Goal: Information Seeking & Learning: Find specific fact

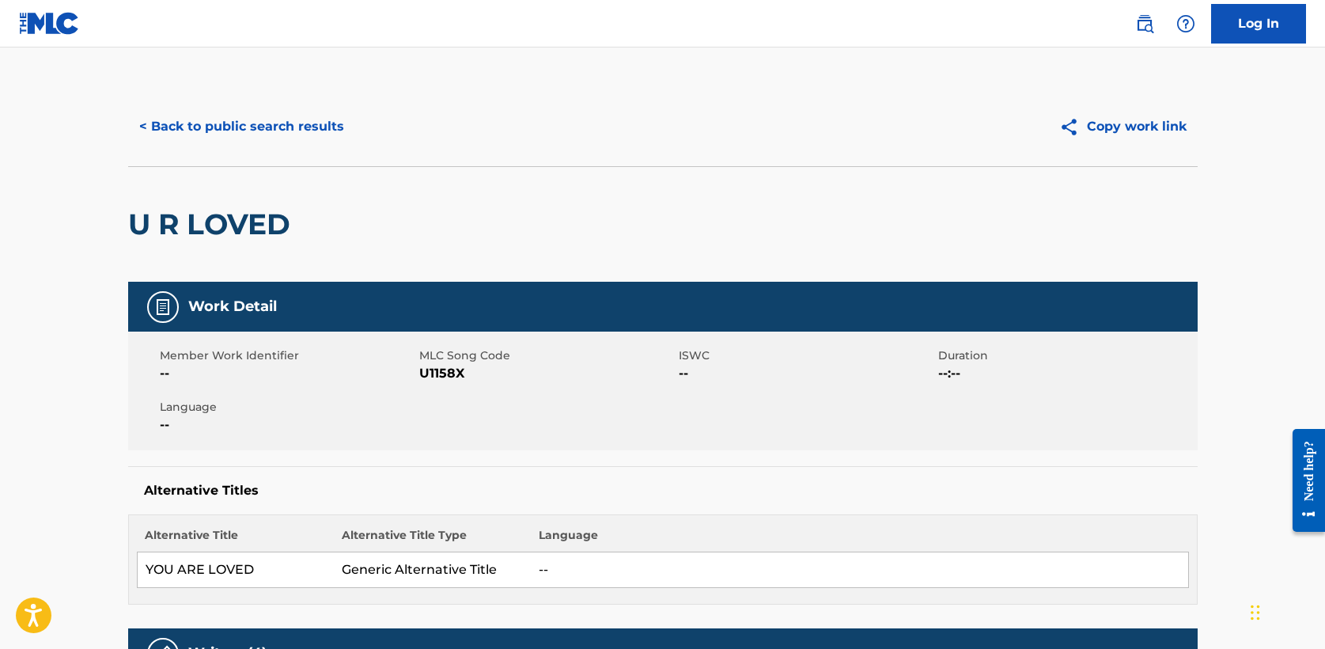
click at [312, 131] on button "< Back to public search results" at bounding box center [241, 127] width 227 height 40
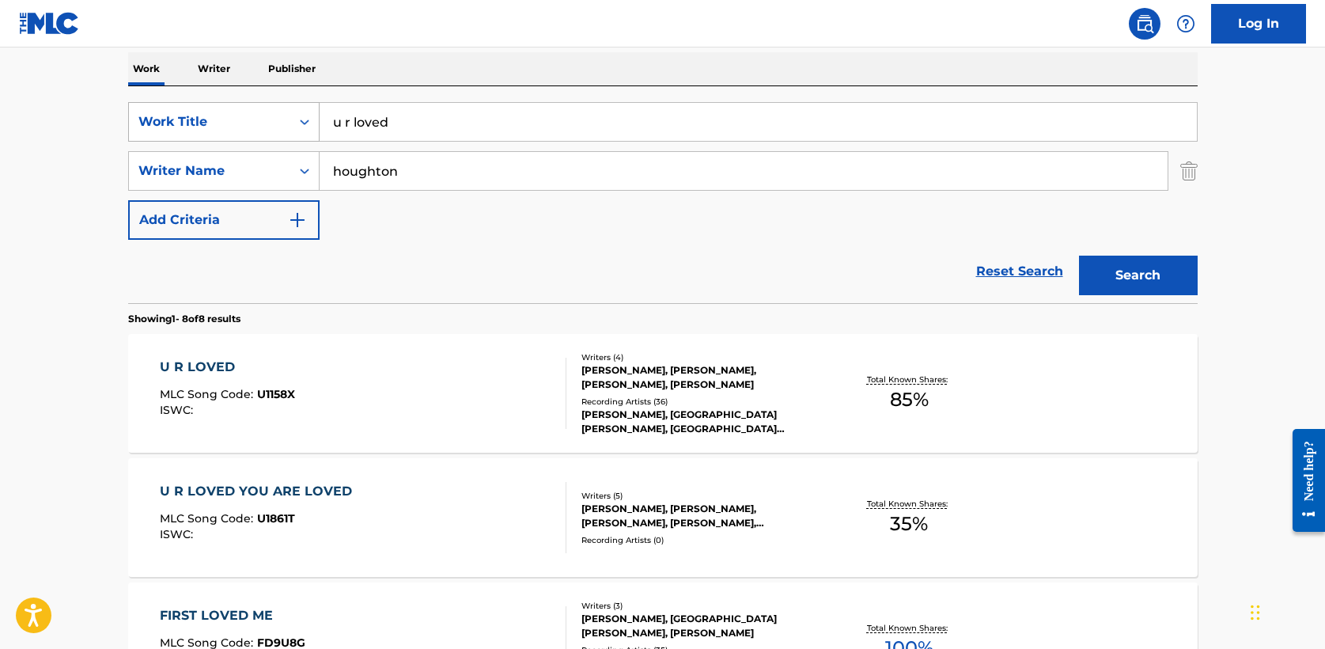
drag, startPoint x: 380, startPoint y: 123, endPoint x: 199, endPoint y: 117, distance: 182.0
click at [199, 117] on div "SearchWithCriteria5a2173f0-7a6b-48a5-aaeb-ae2f49c14e6e Work Title u r loved" at bounding box center [662, 122] width 1069 height 40
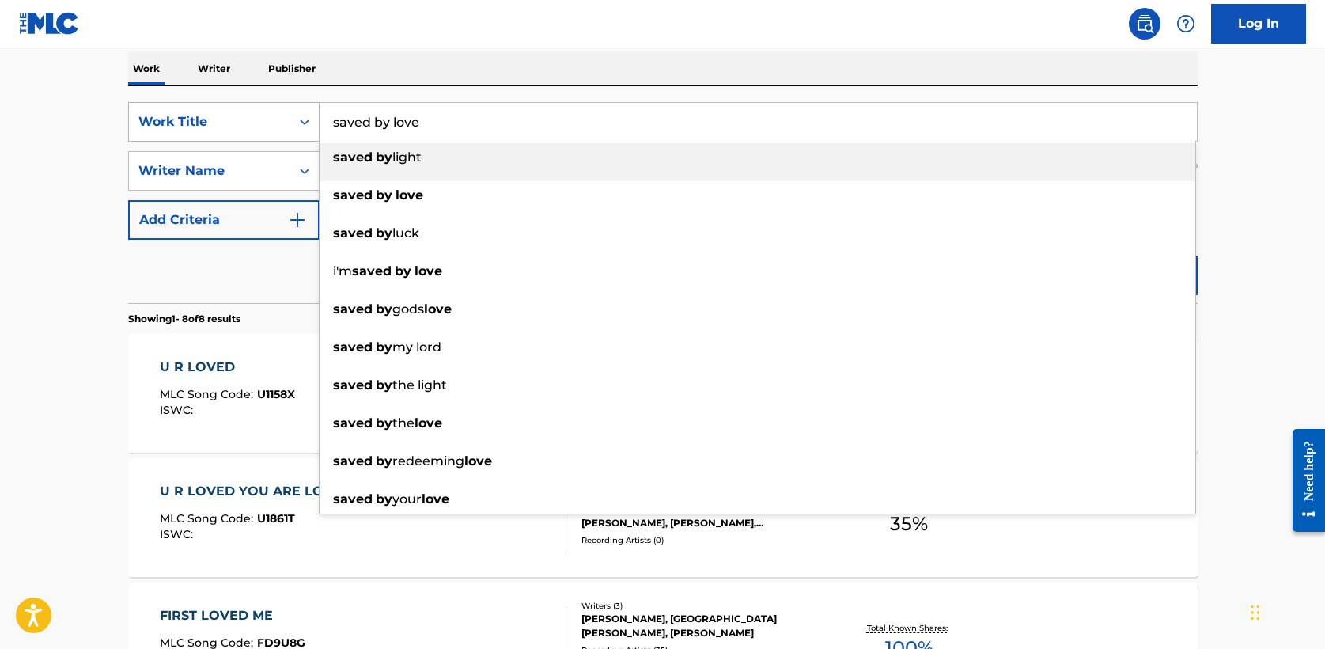
type input "saved by love"
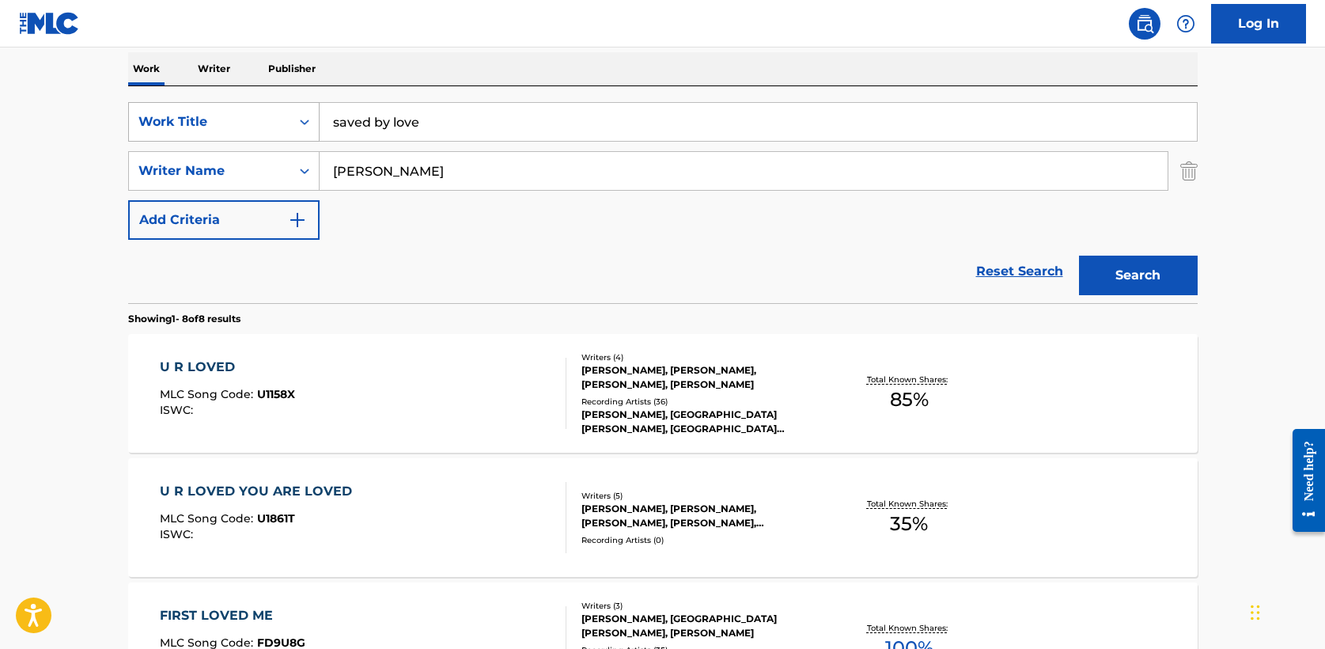
type input "[PERSON_NAME]"
click at [1079, 255] on button "Search" at bounding box center [1138, 275] width 119 height 40
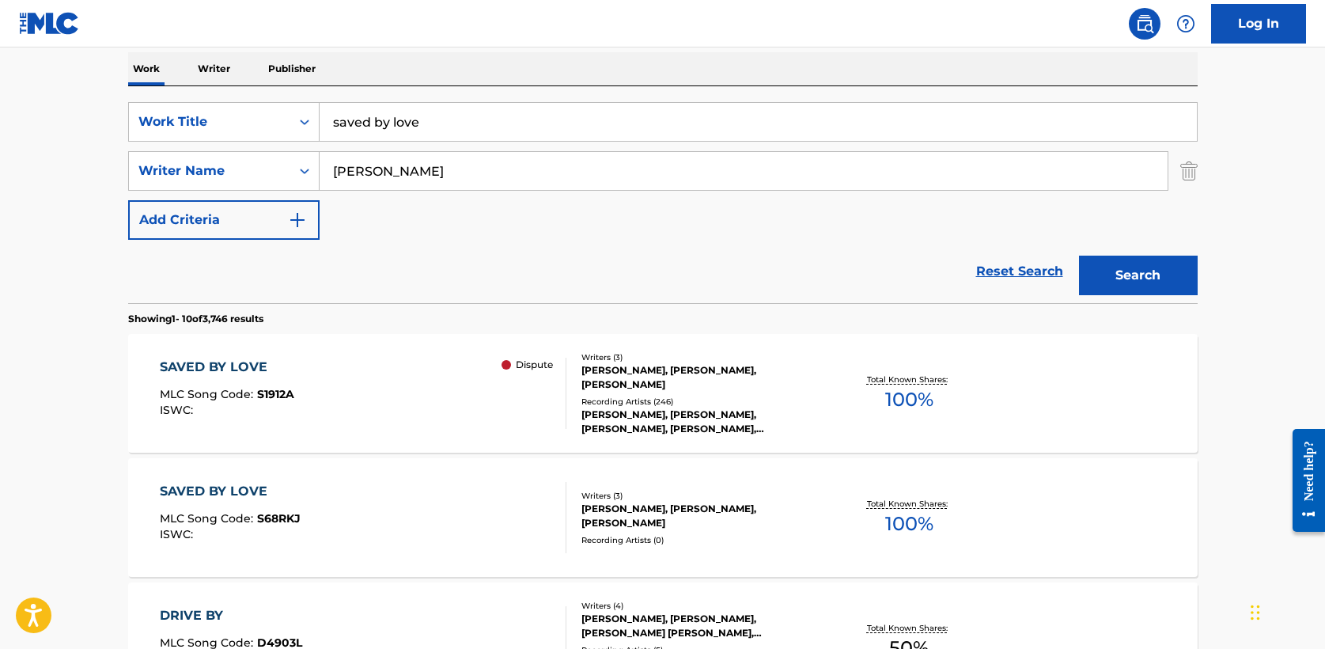
click at [229, 366] on div "SAVED BY LOVE" at bounding box center [227, 367] width 134 height 19
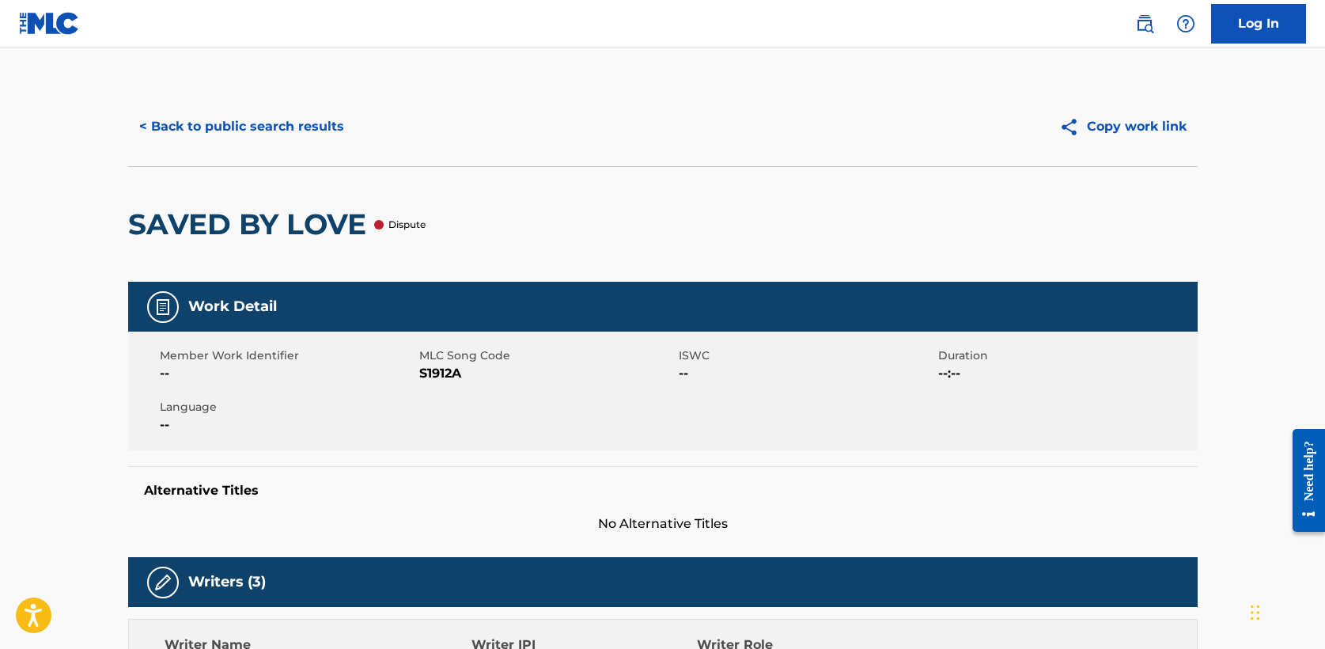
click at [380, 225] on div at bounding box center [378, 224] width 9 height 9
click at [314, 124] on button "< Back to public search results" at bounding box center [241, 127] width 227 height 40
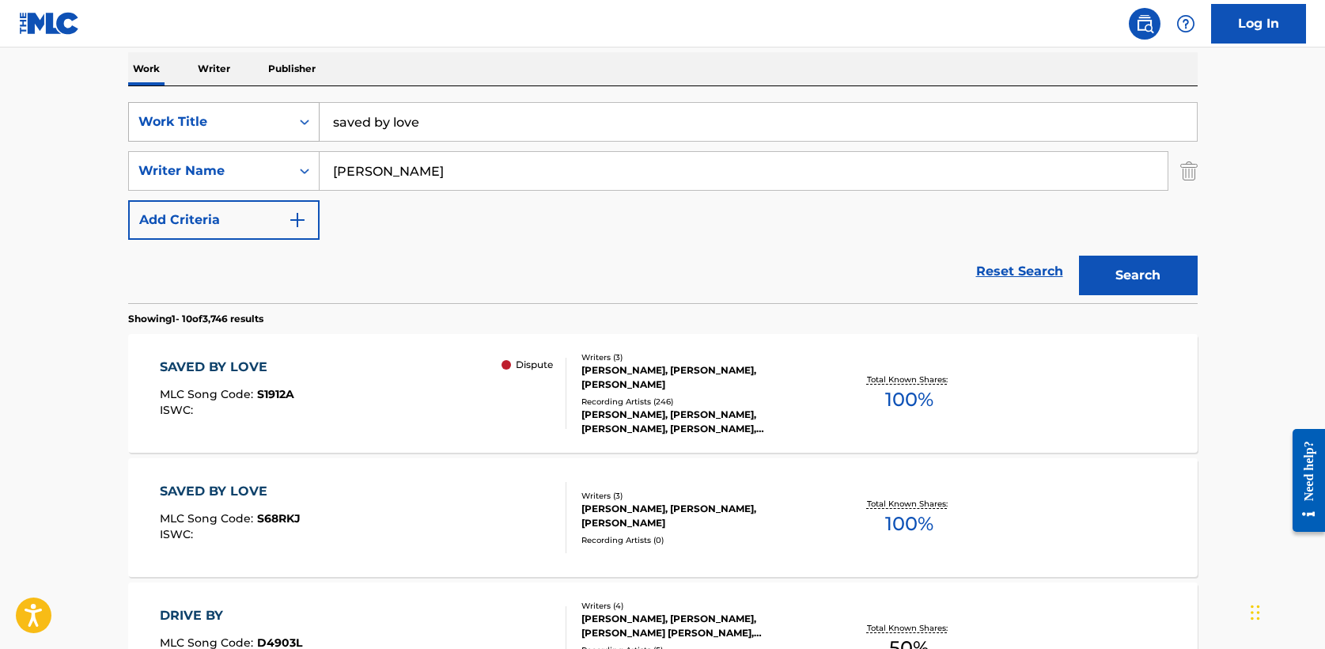
drag, startPoint x: 439, startPoint y: 130, endPoint x: 181, endPoint y: 120, distance: 258.0
click at [181, 120] on div "SearchWithCriteria5a2173f0-7a6b-48a5-aaeb-ae2f49c14e6e Work Title saved by love" at bounding box center [662, 122] width 1069 height 40
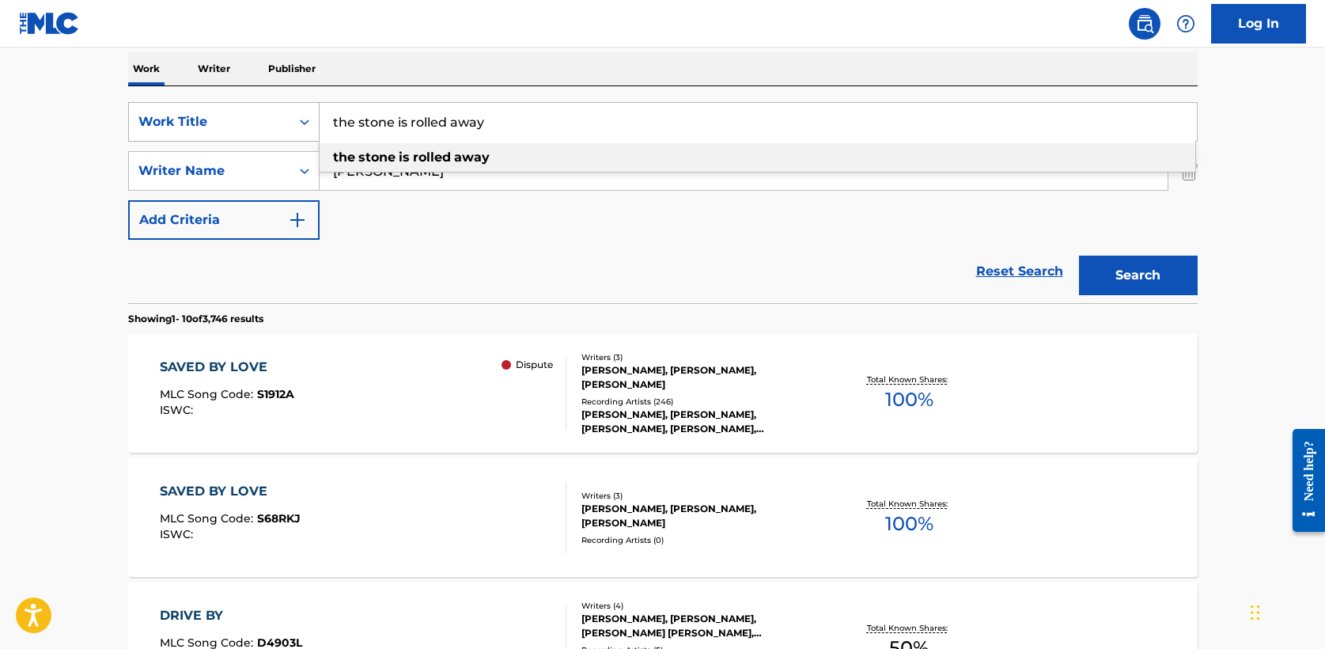
type input "the stone is rolled away"
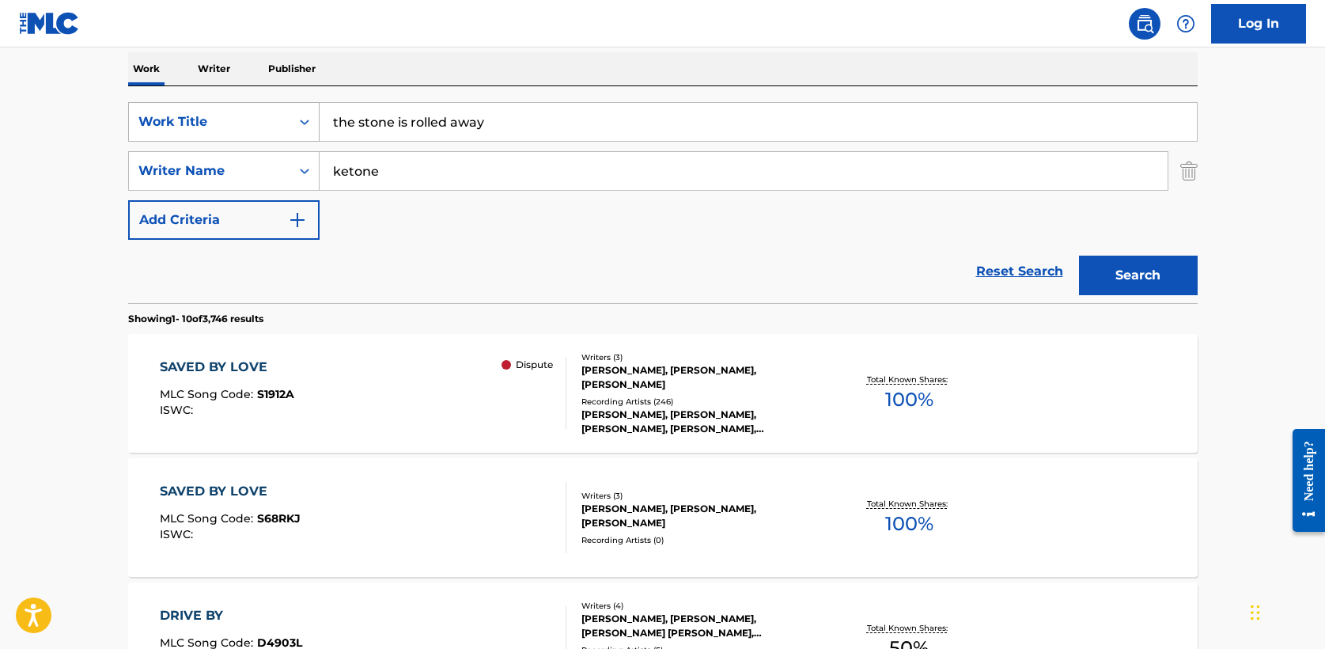
click at [1079, 255] on button "Search" at bounding box center [1138, 275] width 119 height 40
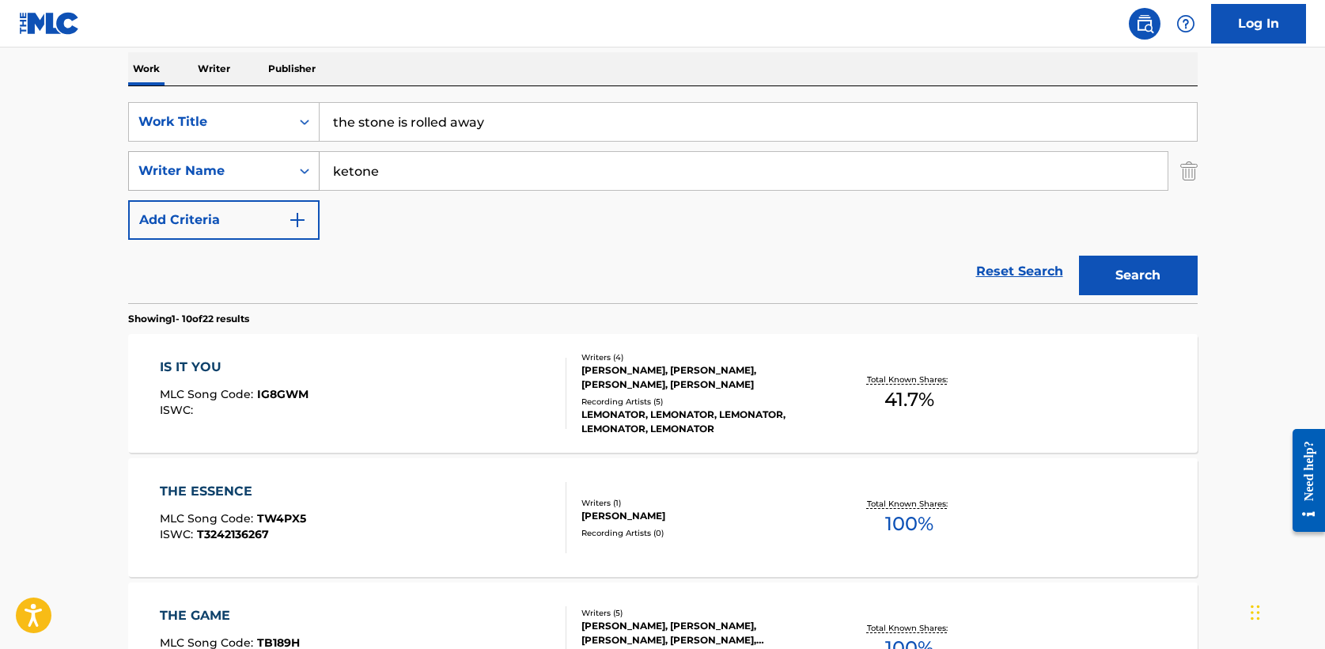
drag, startPoint x: 334, startPoint y: 168, endPoint x: 178, endPoint y: 165, distance: 155.8
click at [178, 165] on div "SearchWithCriteriae5fac2ee-40d2-43b8-ab10-bd0fa638ecd9 Writer Name [PERSON_NAME]" at bounding box center [662, 171] width 1069 height 40
type input "taranda"
click at [1079, 255] on button "Search" at bounding box center [1138, 275] width 119 height 40
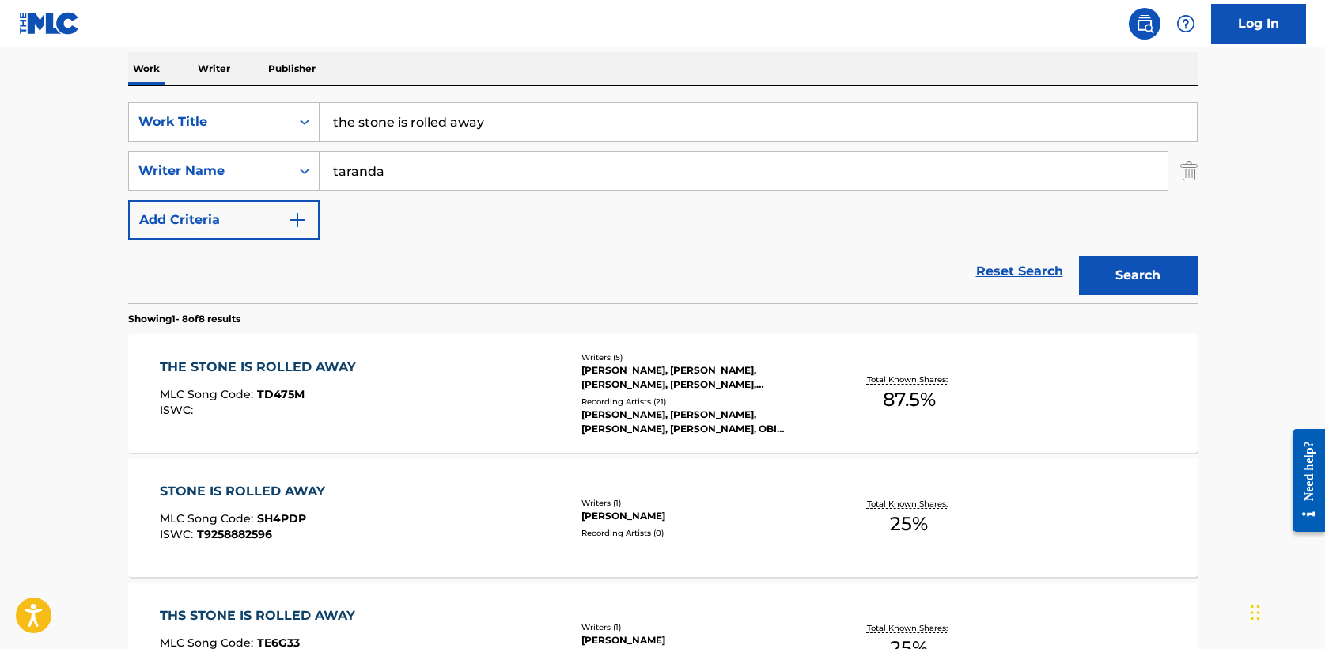
click at [328, 369] on div "THE STONE IS ROLLED AWAY" at bounding box center [262, 367] width 204 height 19
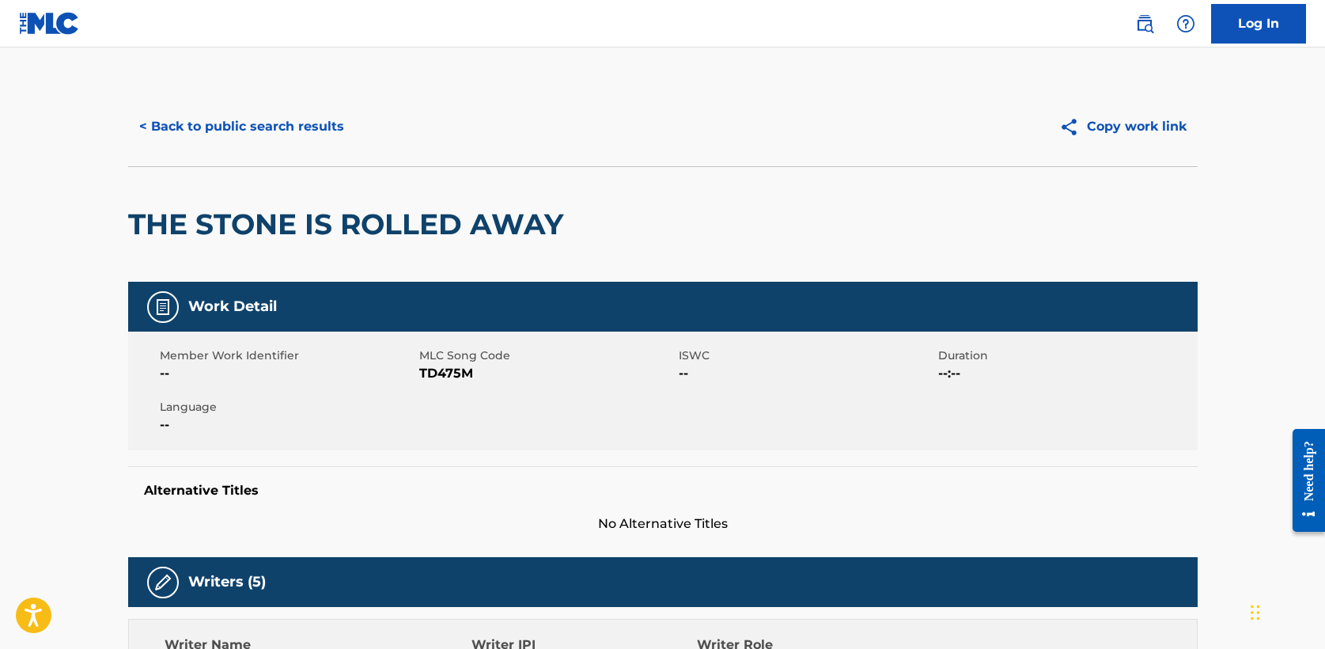
click at [270, 123] on button "< Back to public search results" at bounding box center [241, 127] width 227 height 40
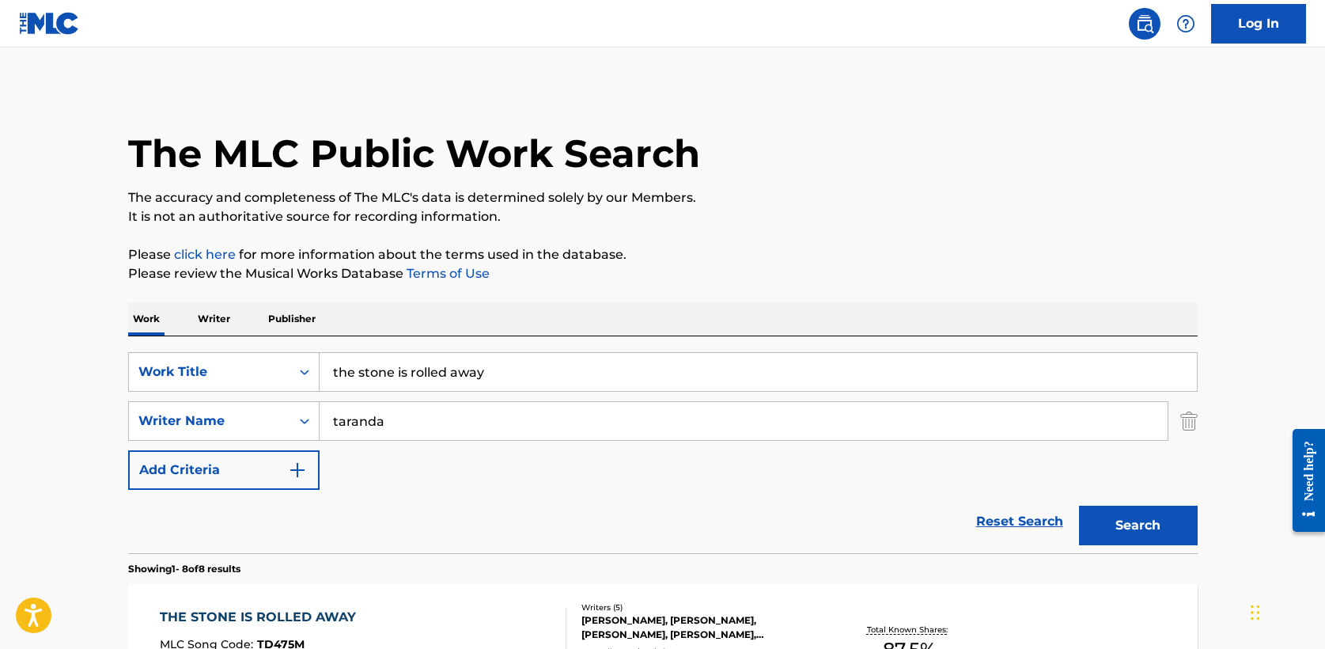
scroll to position [250, 0]
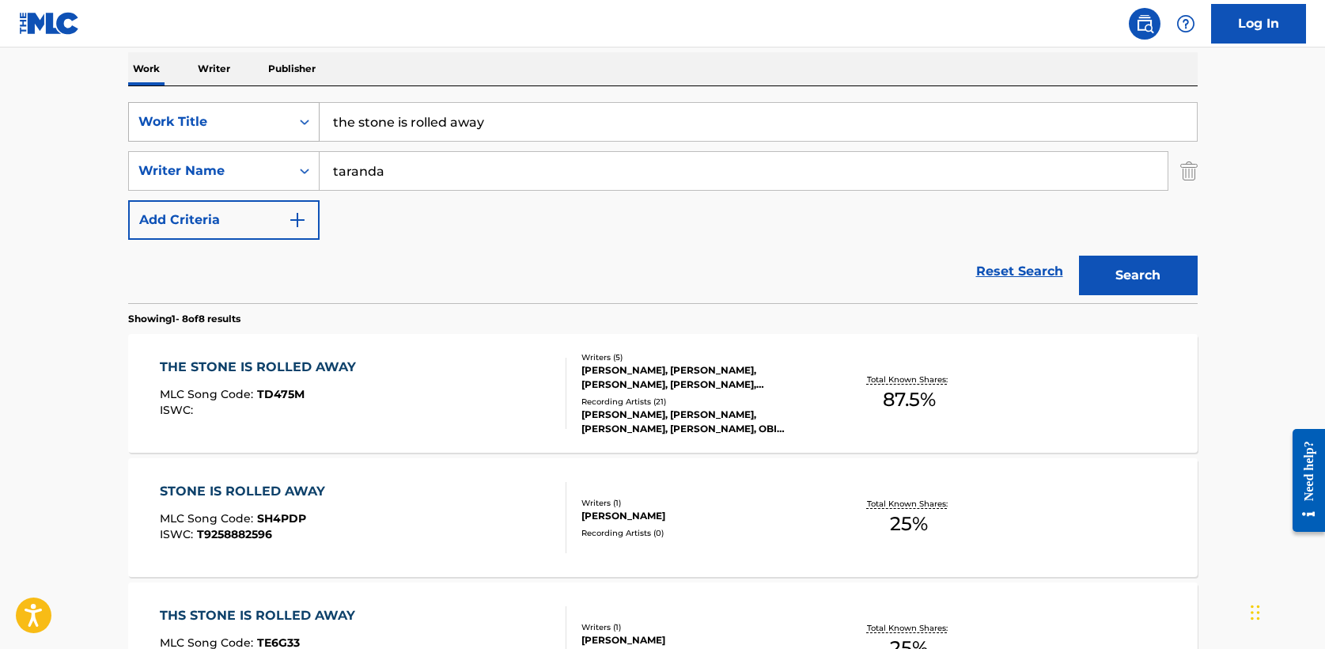
drag, startPoint x: 524, startPoint y: 123, endPoint x: 148, endPoint y: 123, distance: 376.5
click at [148, 123] on div "SearchWithCriteria5a2173f0-7a6b-48a5-aaeb-ae2f49c14e6e Work Title the stone is …" at bounding box center [662, 122] width 1069 height 40
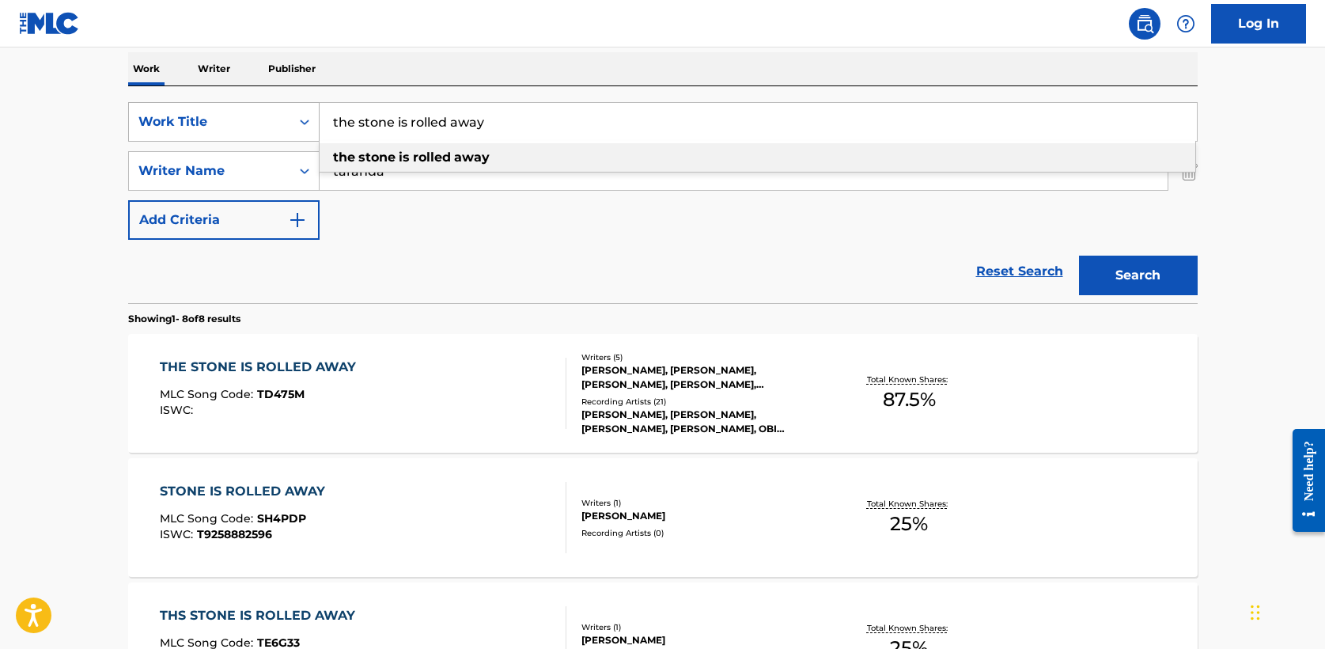
paste input "GUÍAME"
type input "GUÍAME"
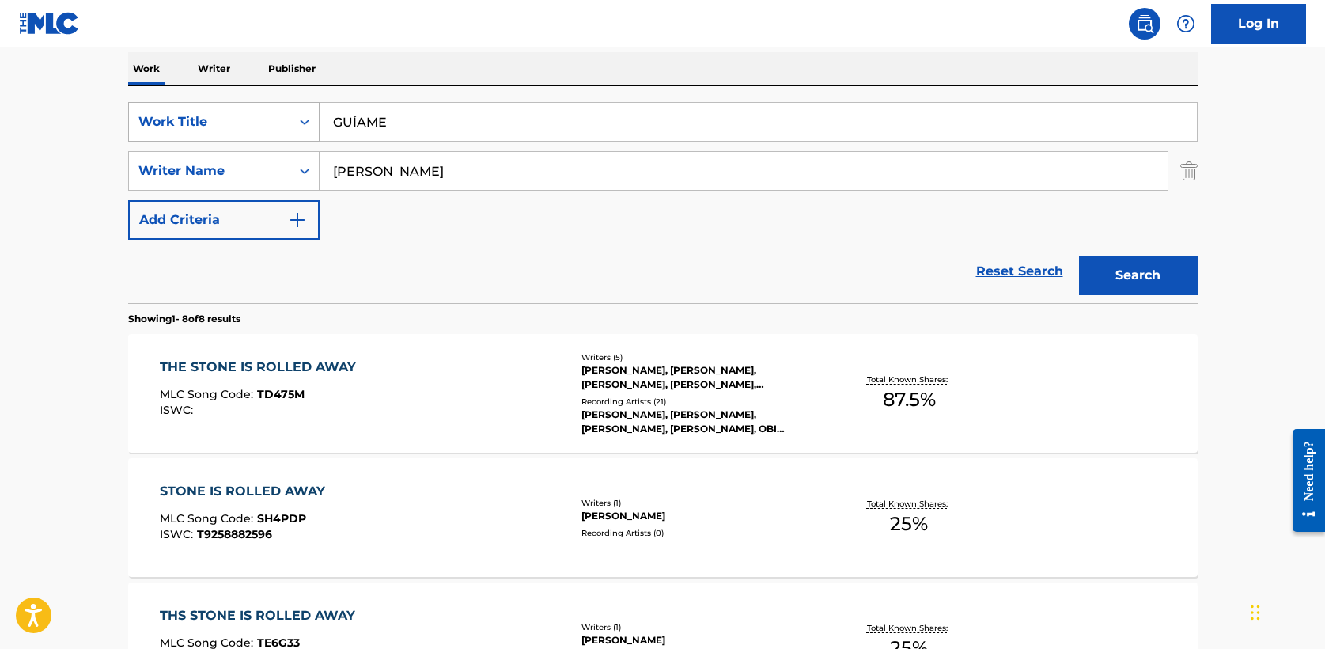
type input "[PERSON_NAME]"
click at [1079, 255] on button "Search" at bounding box center [1138, 275] width 119 height 40
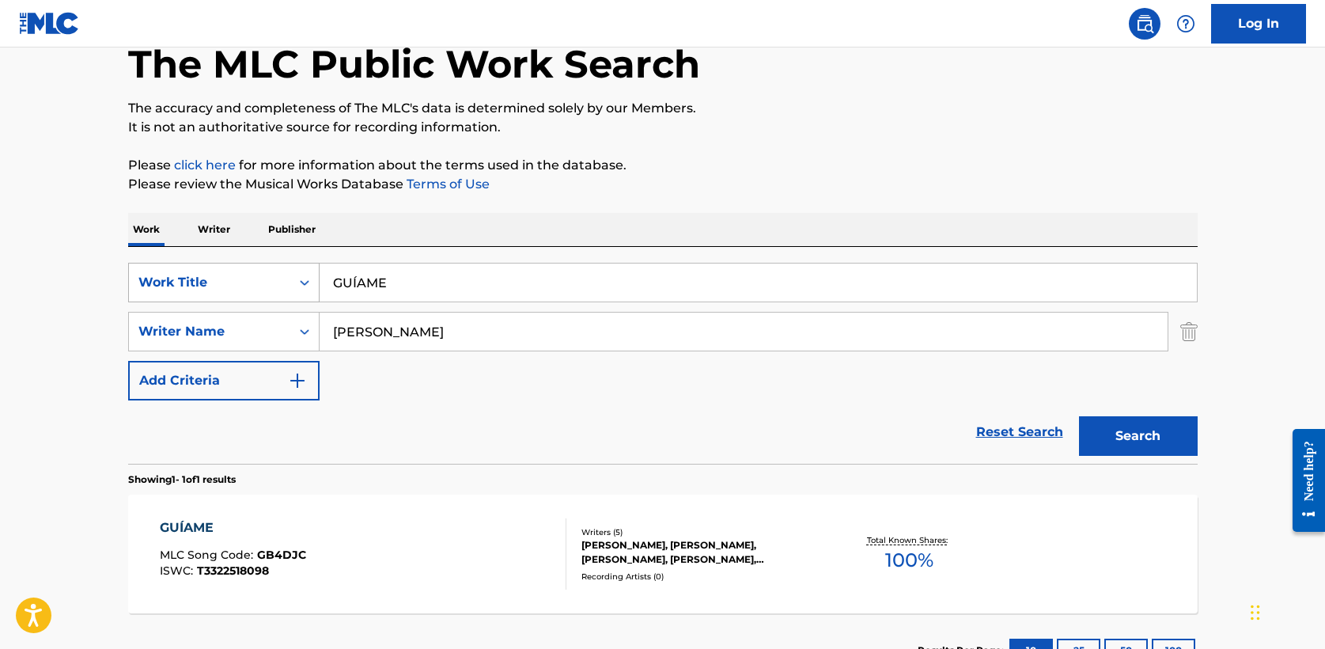
scroll to position [212, 0]
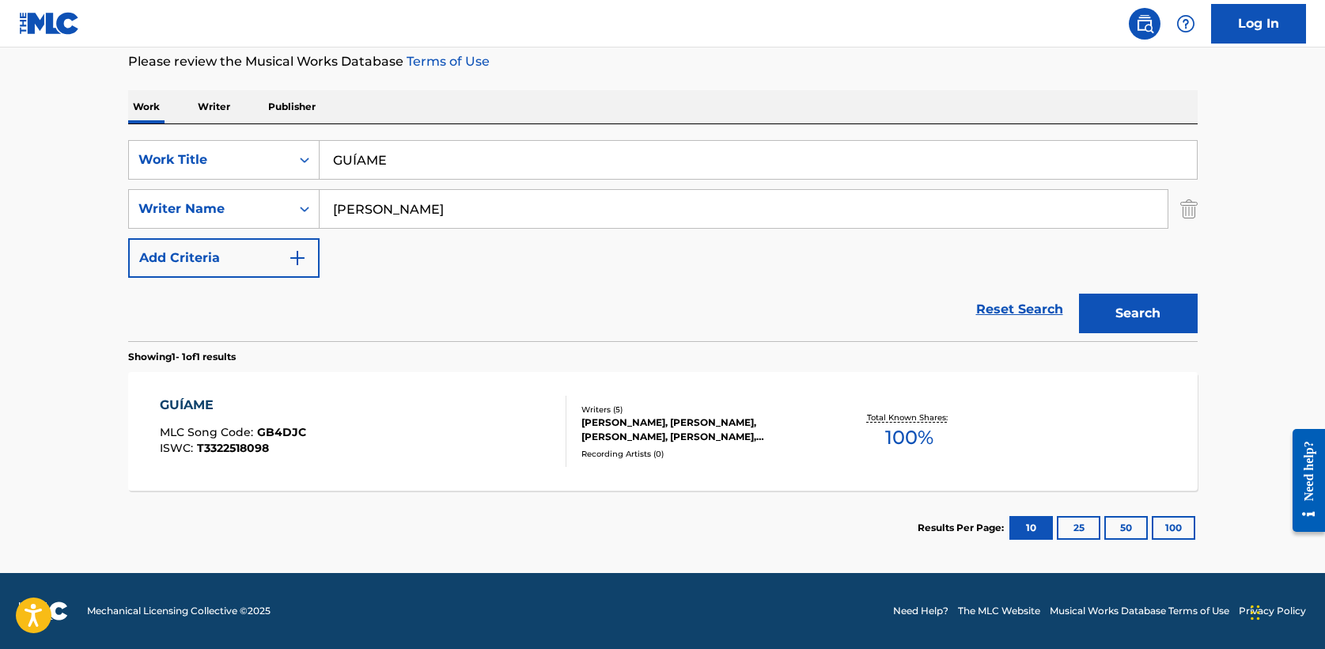
click at [195, 403] on div "GUÍAME" at bounding box center [233, 404] width 146 height 19
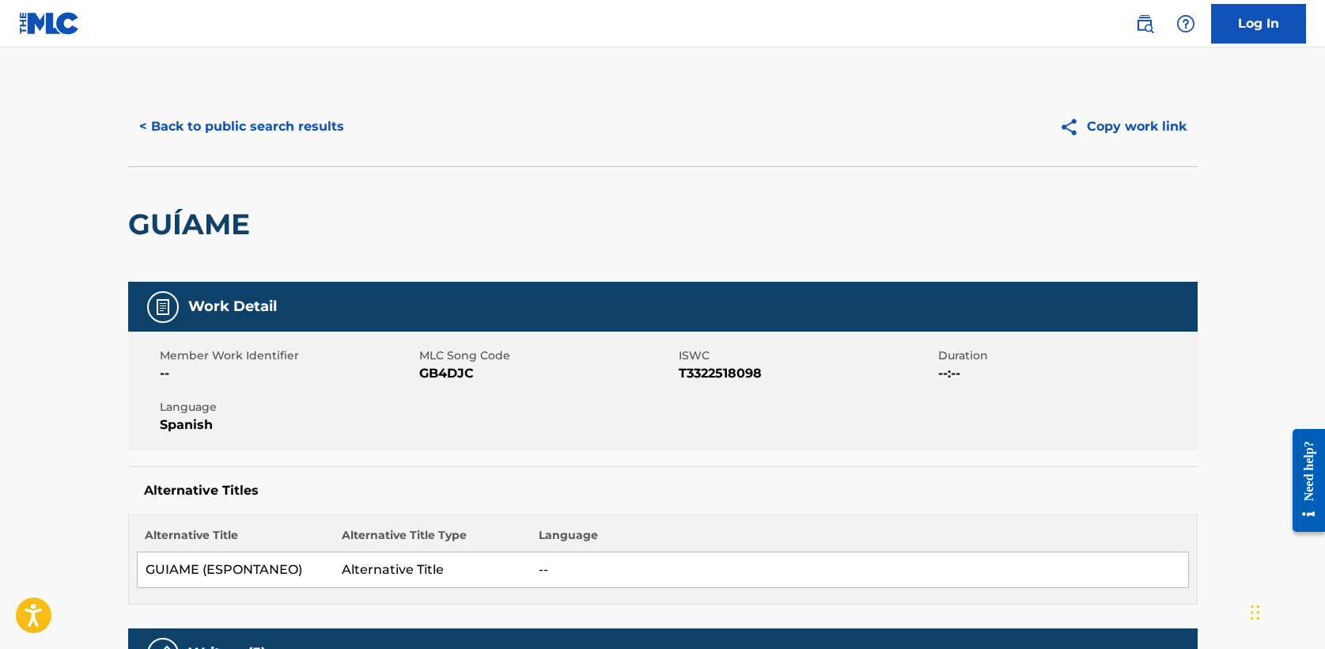
click at [303, 119] on button "< Back to public search results" at bounding box center [241, 127] width 227 height 40
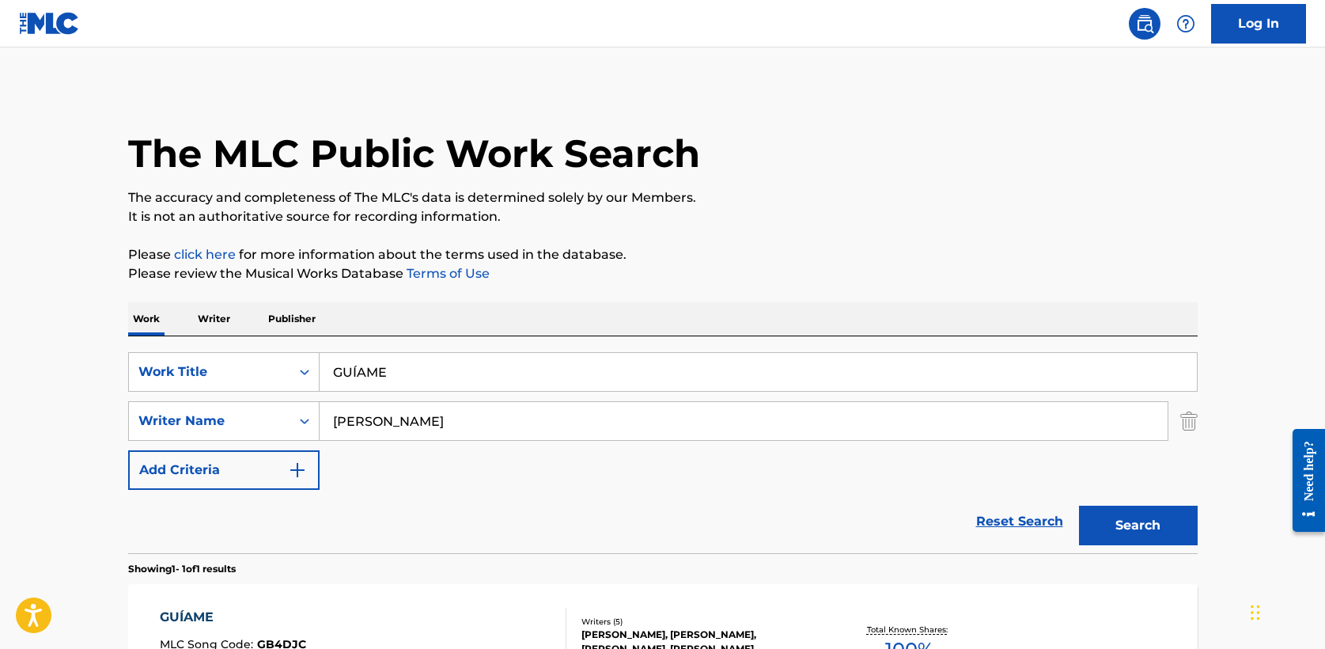
scroll to position [122, 0]
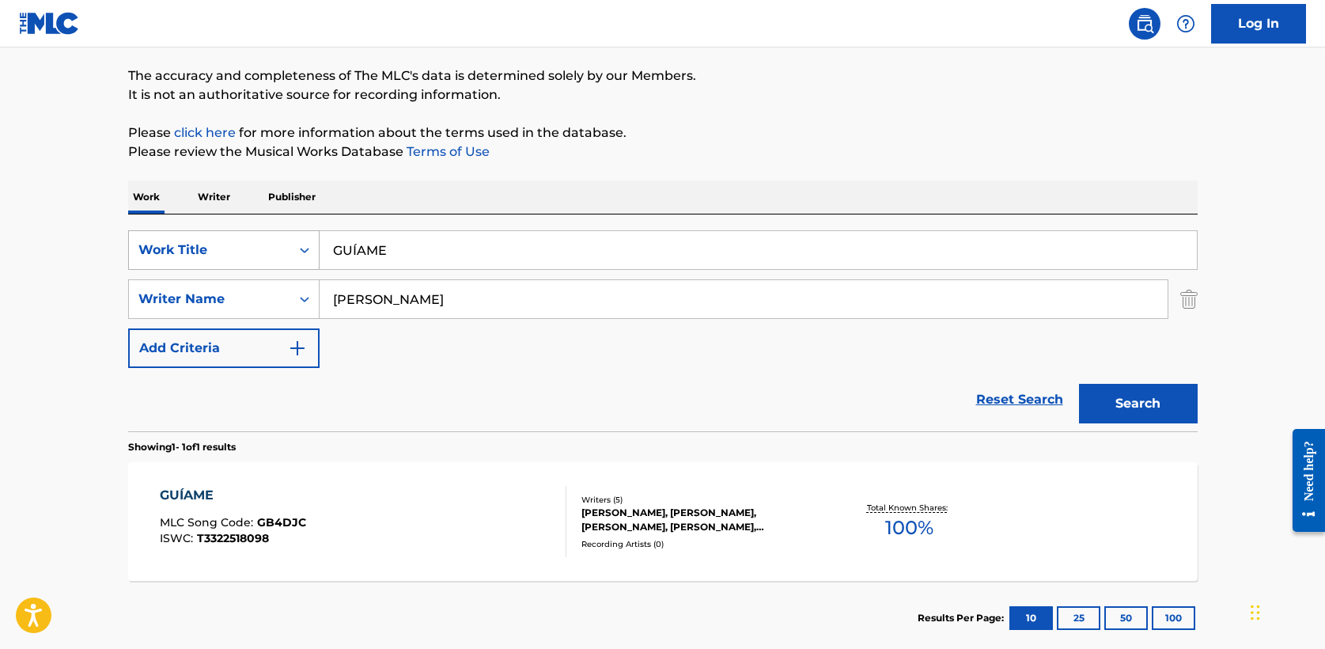
drag, startPoint x: 399, startPoint y: 250, endPoint x: 172, endPoint y: 244, distance: 227.1
click at [172, 244] on div "SearchWithCriteria5a2173f0-7a6b-48a5-aaeb-ae2f49c14e6e Work Title GUÍAME" at bounding box center [662, 250] width 1069 height 40
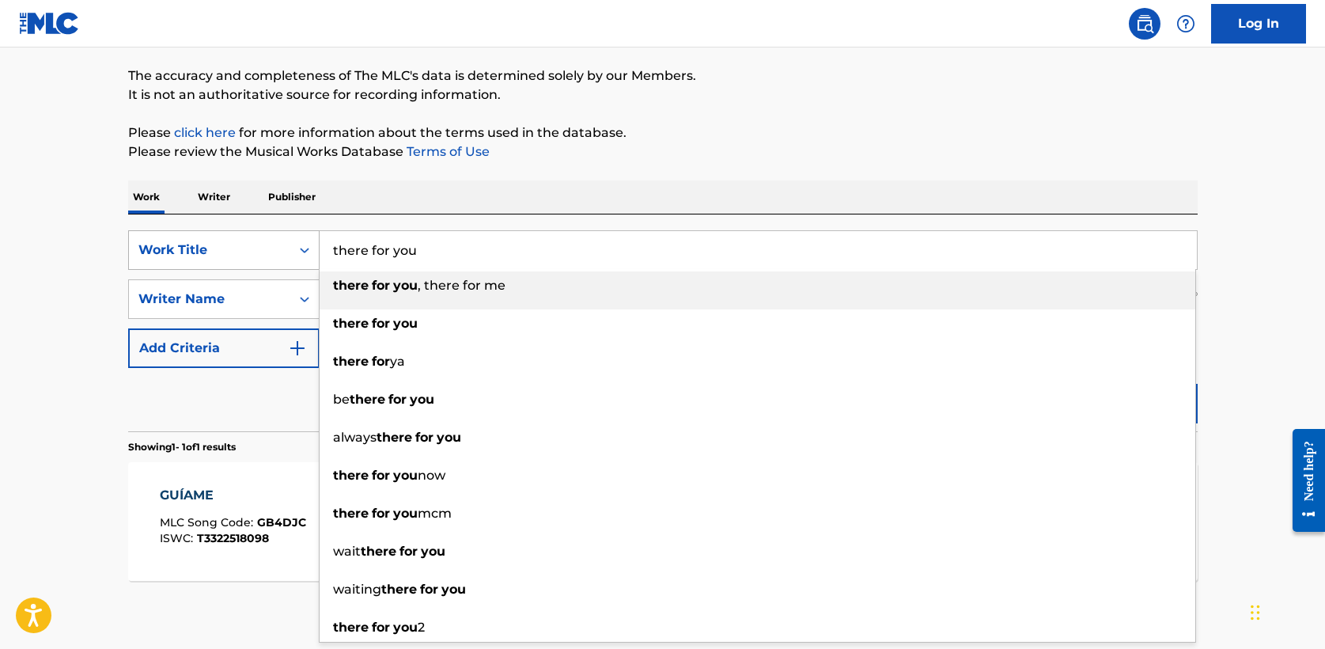
type input "there for you"
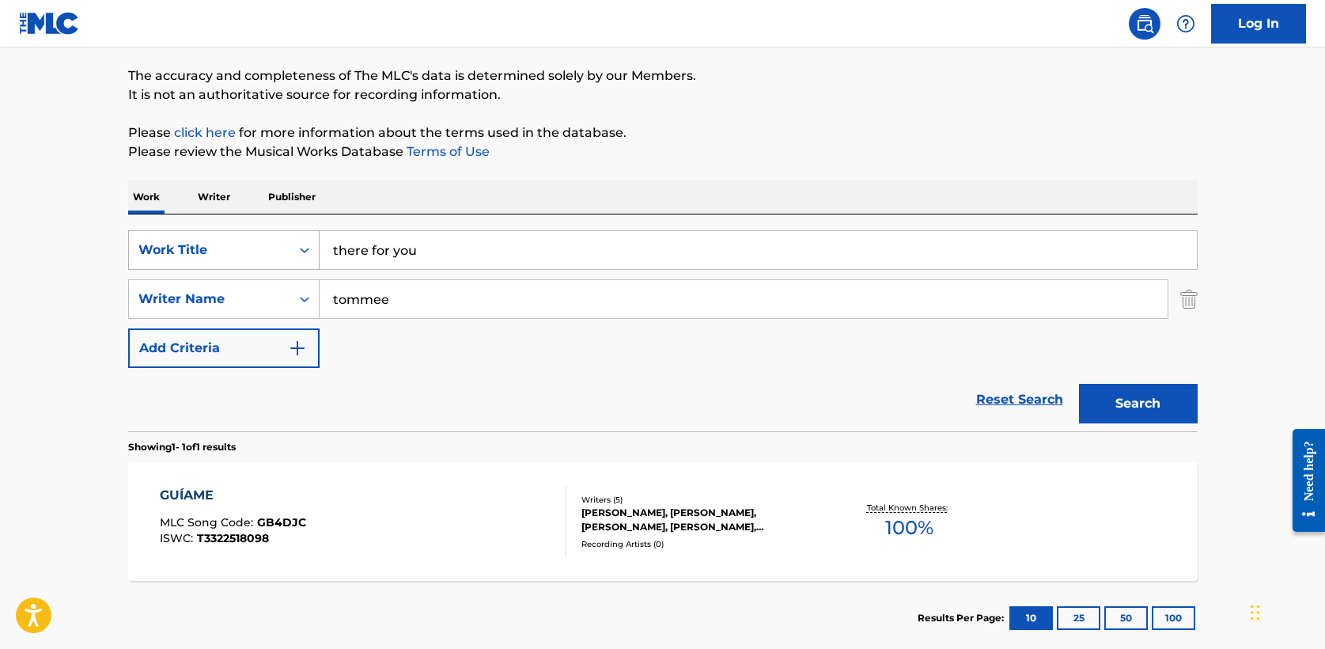
type input "tommee"
click at [1079, 384] on button "Search" at bounding box center [1138, 404] width 119 height 40
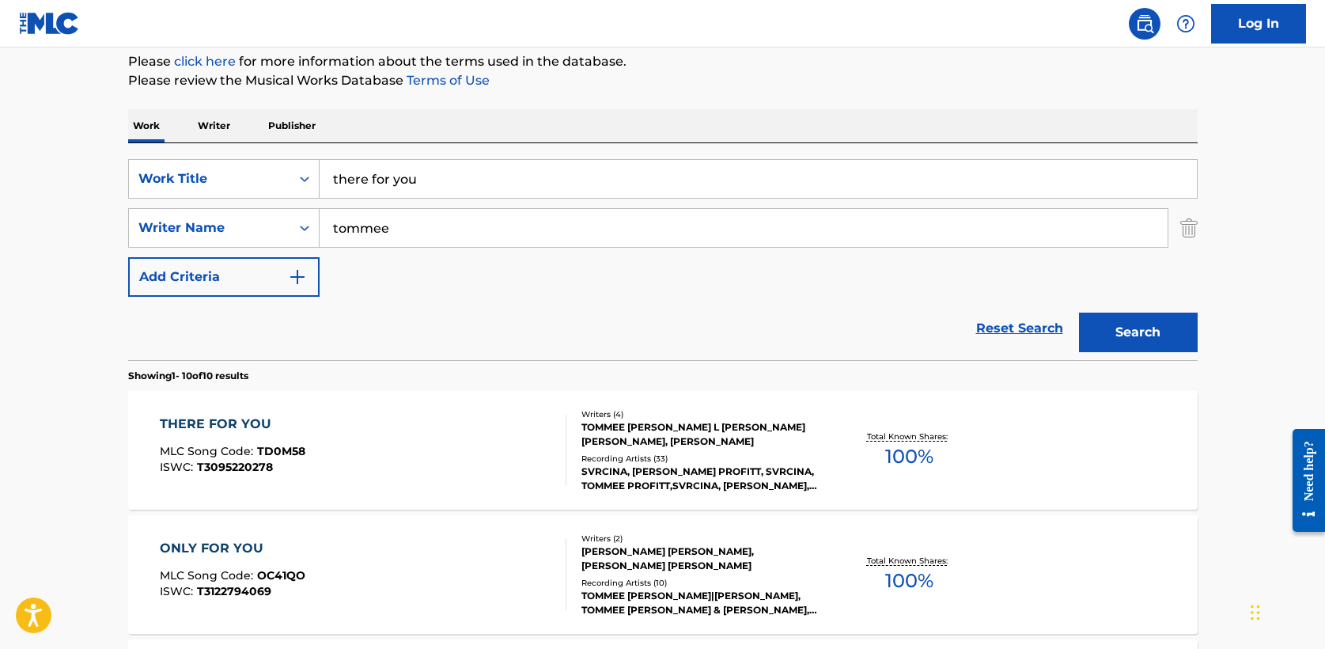
scroll to position [195, 0]
click at [199, 415] on div "THERE FOR YOU" at bounding box center [233, 422] width 146 height 19
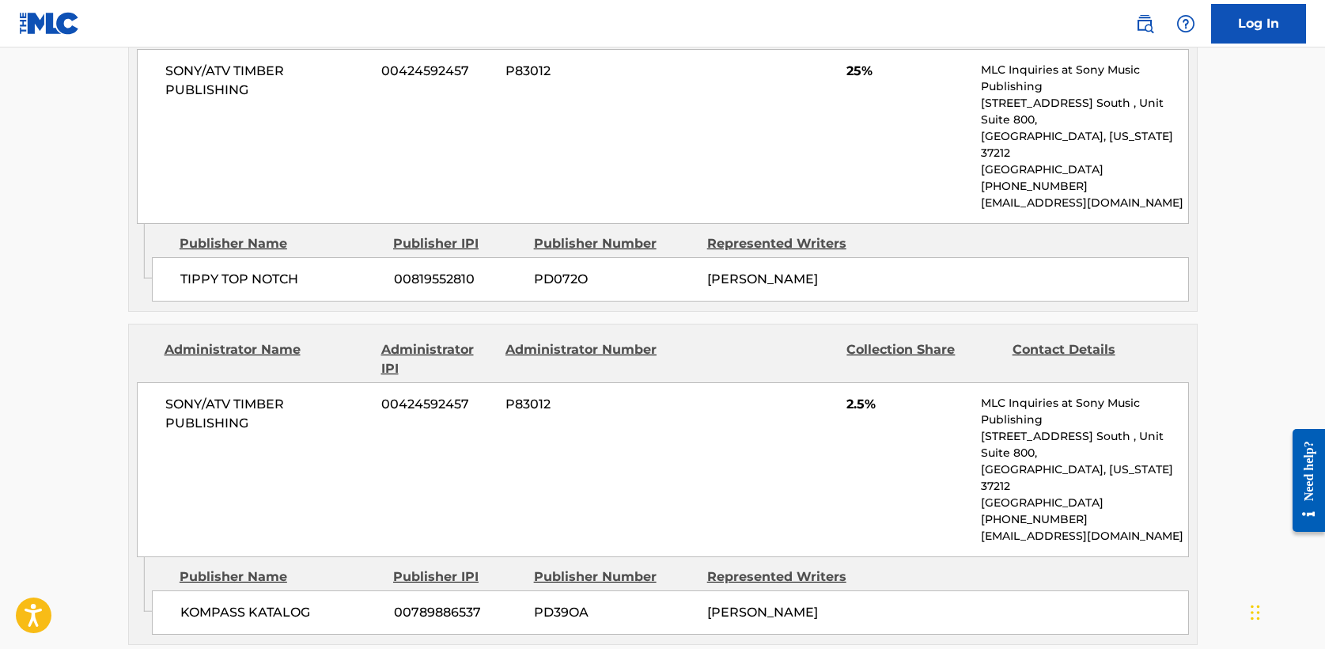
scroll to position [866, 0]
